Goal: Understand site structure: Understand site structure

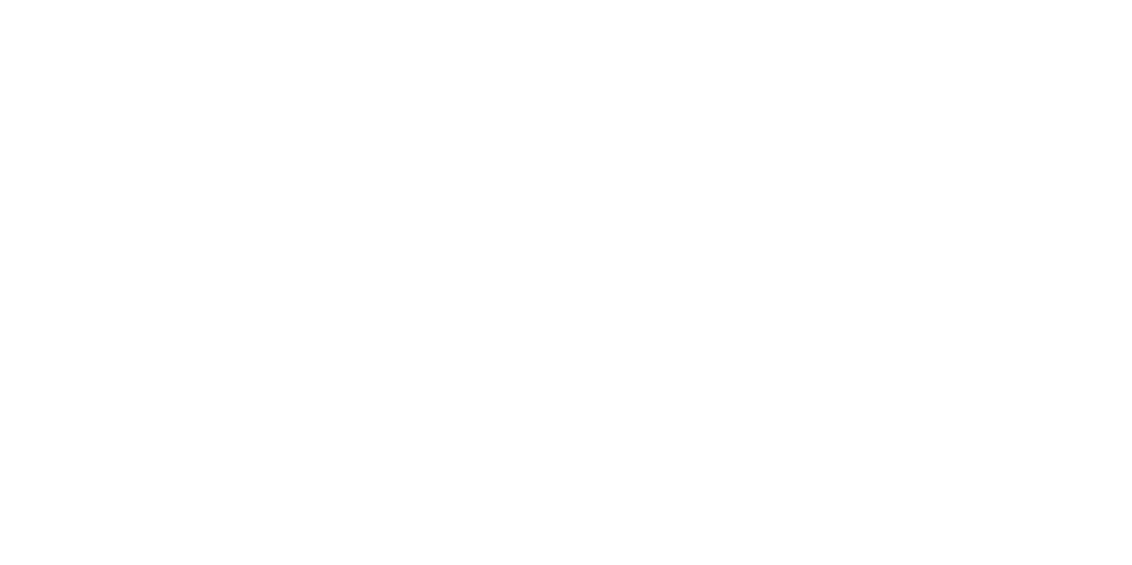
drag, startPoint x: 866, startPoint y: 107, endPoint x: 957, endPoint y: 45, distance: 110.2
click at [872, 101] on body at bounding box center [566, 282] width 1132 height 565
drag, startPoint x: 698, startPoint y: 86, endPoint x: 670, endPoint y: 83, distance: 27.9
click at [694, 86] on body at bounding box center [566, 282] width 1132 height 565
click at [183, 241] on body at bounding box center [566, 282] width 1132 height 565
